Goal: Find specific page/section: Find specific page/section

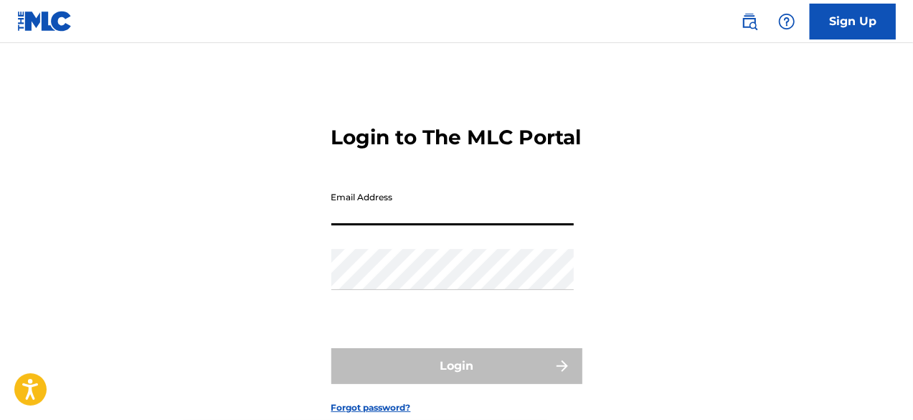
click at [351, 225] on input "Email Address" at bounding box center [452, 204] width 242 height 41
type input "[EMAIL_ADDRESS][DOMAIN_NAME]"
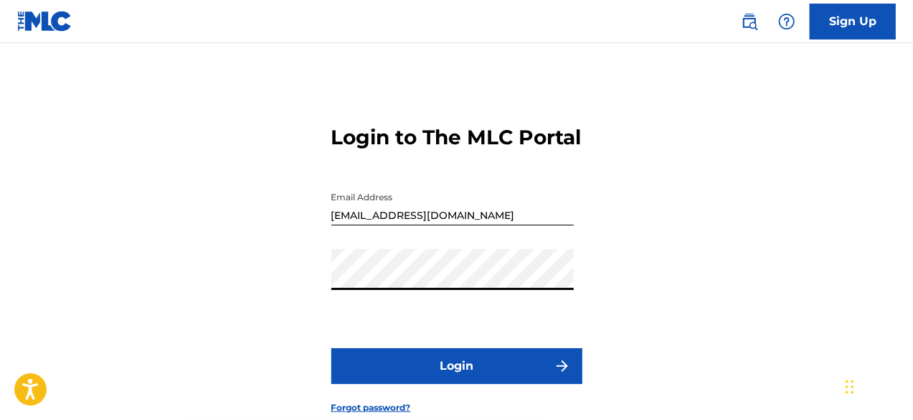
click at [432, 381] on button "Login" at bounding box center [456, 366] width 251 height 36
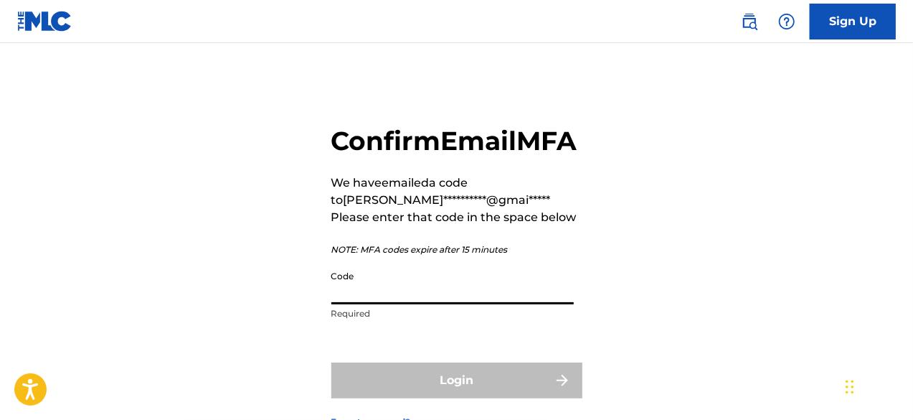
click at [404, 304] on input "Code" at bounding box center [452, 283] width 242 height 41
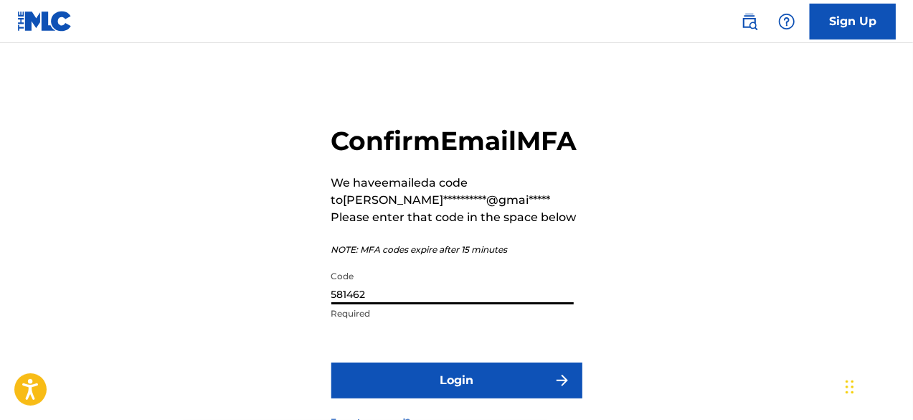
type input "581462"
click at [527, 398] on button "Login" at bounding box center [456, 380] width 251 height 36
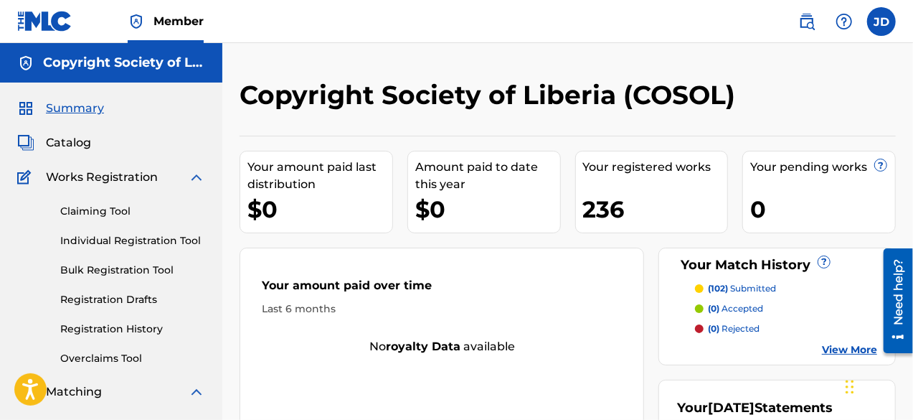
click at [66, 146] on span "Catalog" at bounding box center [68, 142] width 45 height 17
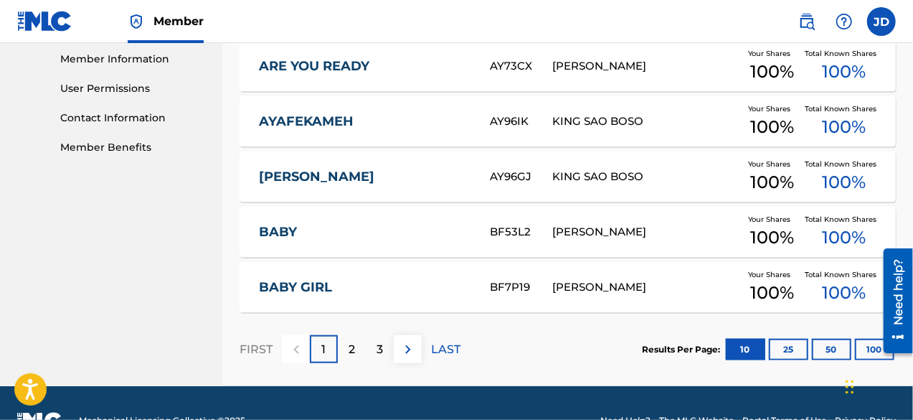
scroll to position [650, 0]
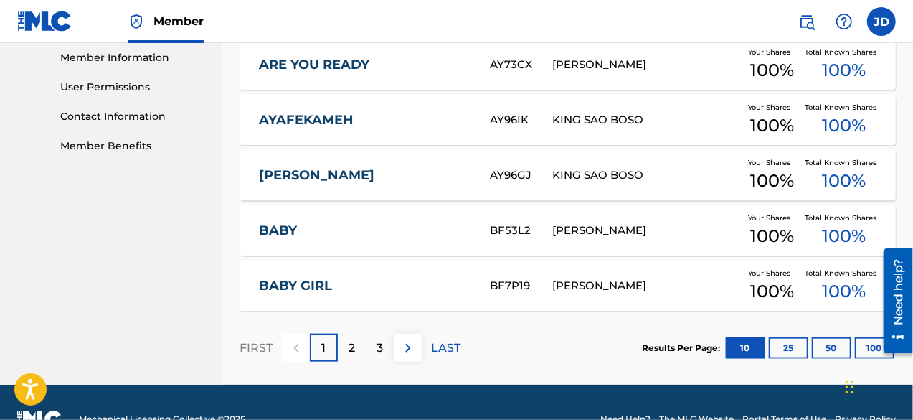
click at [872, 350] on div at bounding box center [892, 299] width 40 height 115
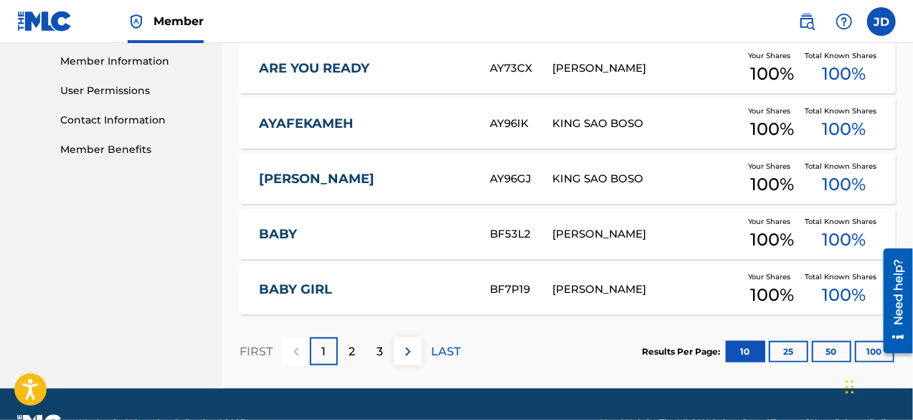
scroll to position [646, 0]
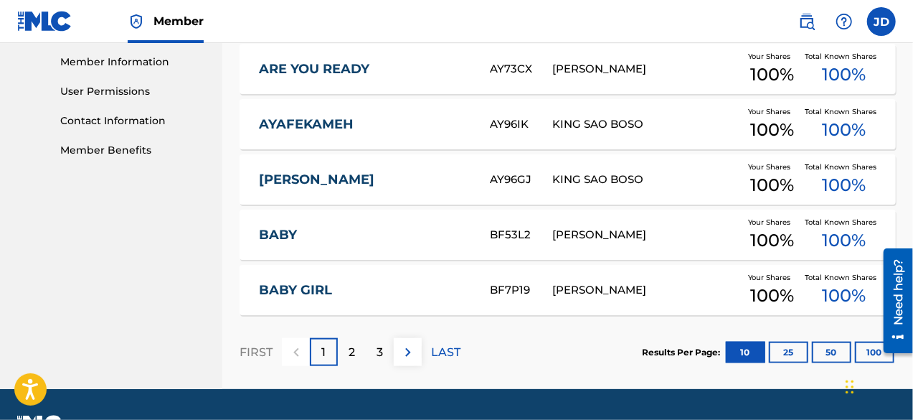
click at [876, 350] on div at bounding box center [892, 299] width 40 height 115
click at [872, 350] on div at bounding box center [892, 299] width 40 height 115
click at [870, 349] on button "100" at bounding box center [874, 352] width 39 height 22
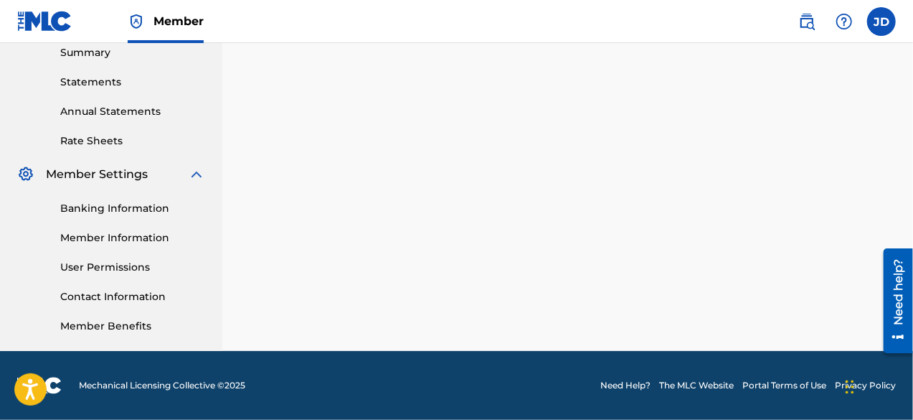
scroll to position [469, 0]
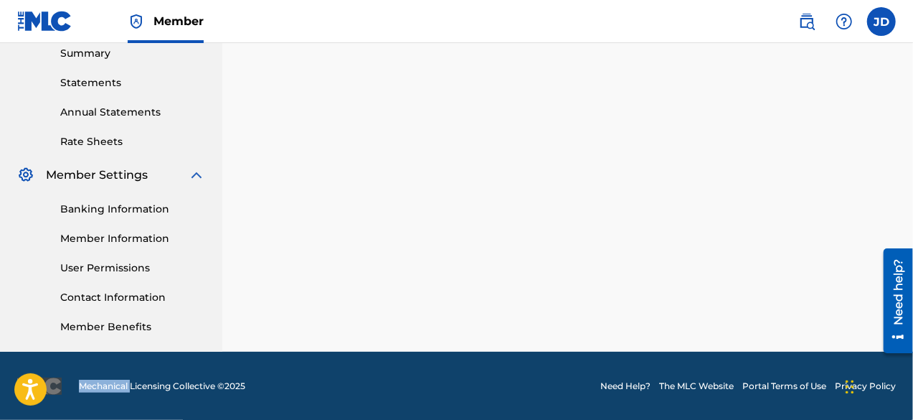
click at [870, 349] on div "SearchWithCriteriaf3540fe5-5ccb-45a0-afdc-a7d0f90e05d7 Work Title Add Criteria …" at bounding box center [568, 23] width 656 height 742
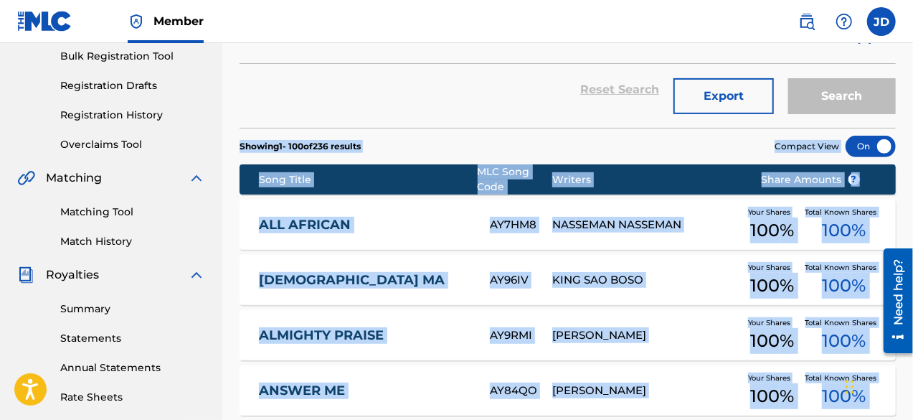
scroll to position [152, 0]
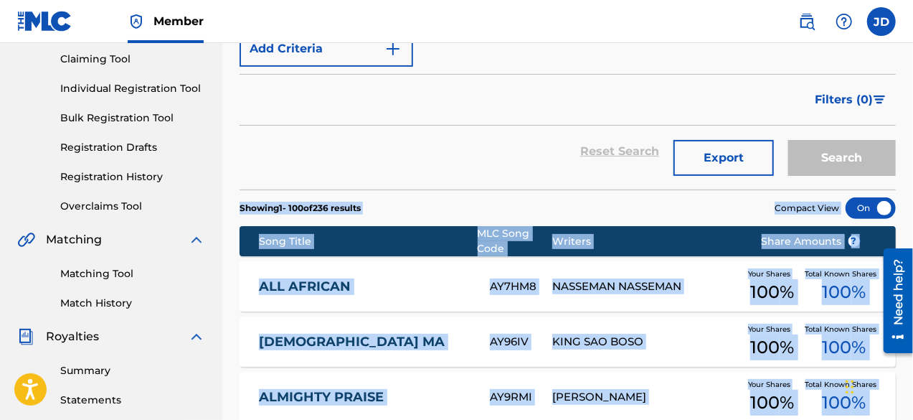
click at [593, 199] on section "Showing 1 - 100 of 236 results Compact View" at bounding box center [568, 203] width 656 height 29
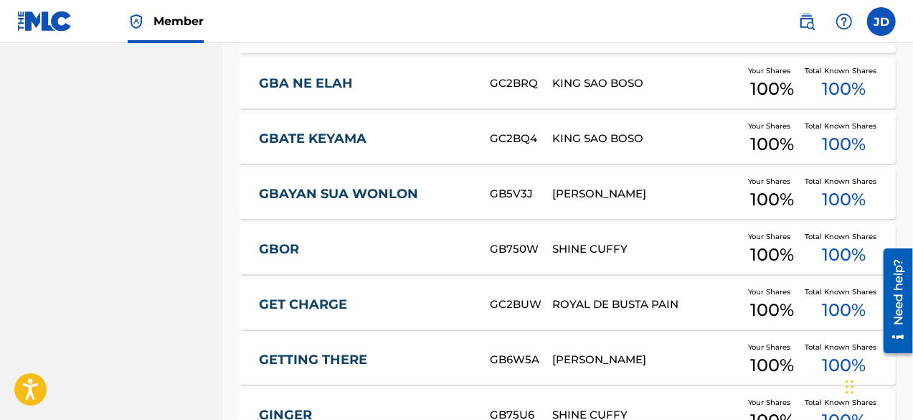
scroll to position [4235, 0]
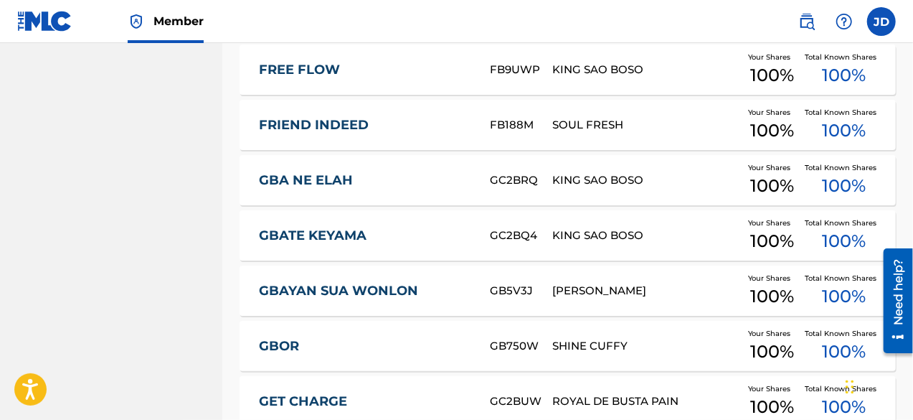
drag, startPoint x: 915, startPoint y: 395, endPoint x: 15, endPoint y: 57, distance: 961.6
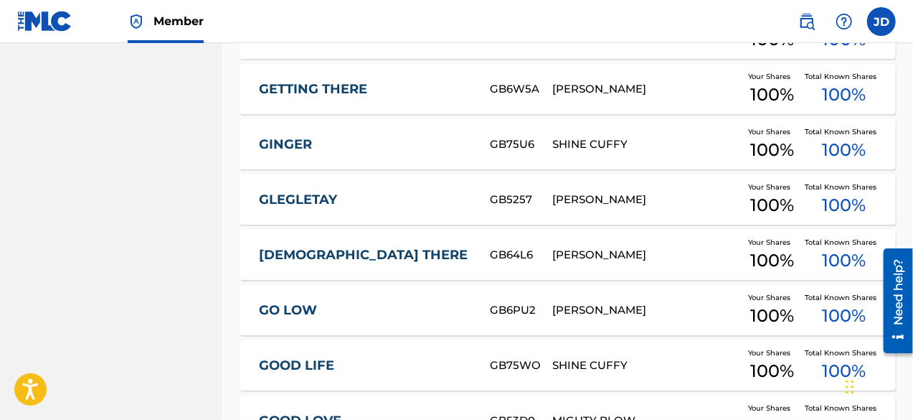
scroll to position [5654, 0]
